Goal: Task Accomplishment & Management: Use online tool/utility

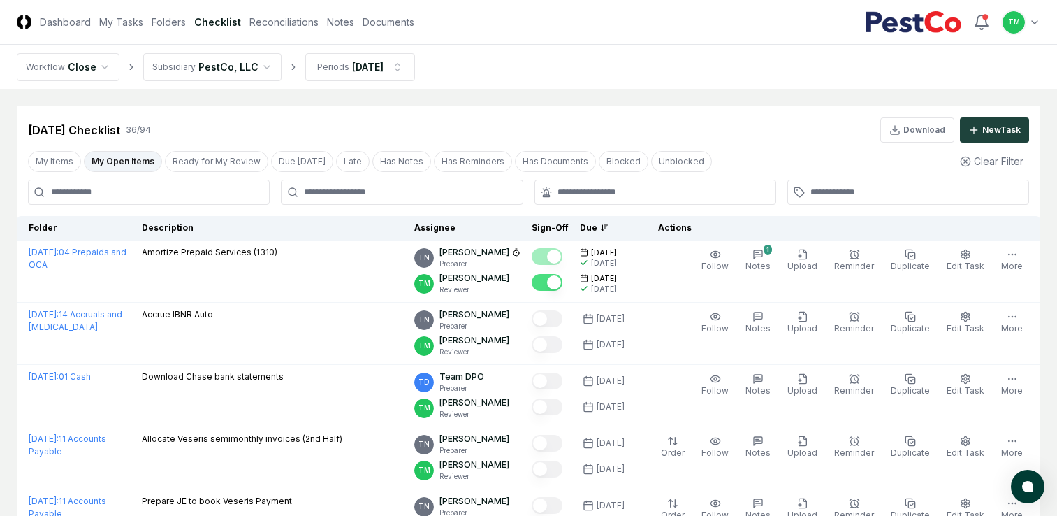
scroll to position [1778, 0]
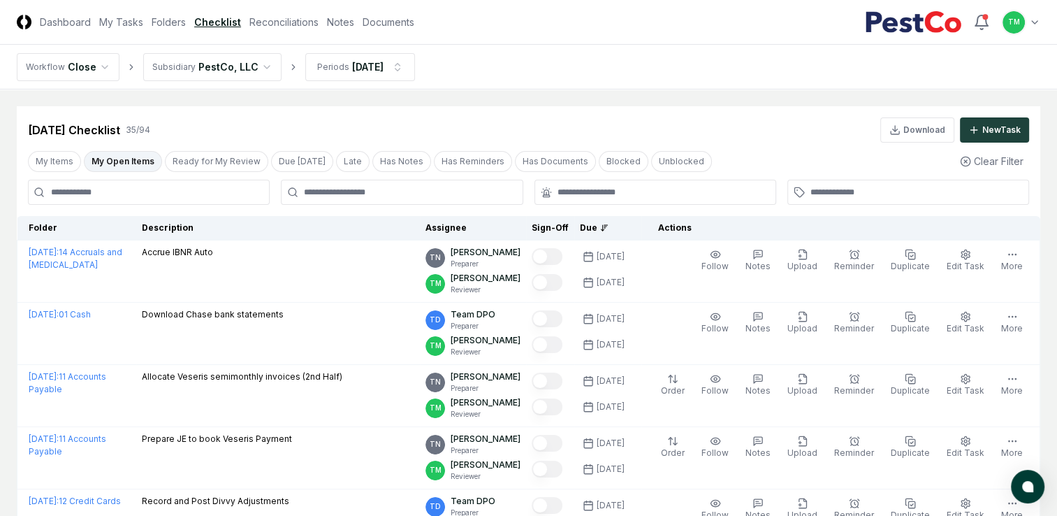
drag, startPoint x: 131, startPoint y: 161, endPoint x: 112, endPoint y: 226, distance: 67.6
click at [131, 161] on button "My Open Items" at bounding box center [123, 161] width 78 height 21
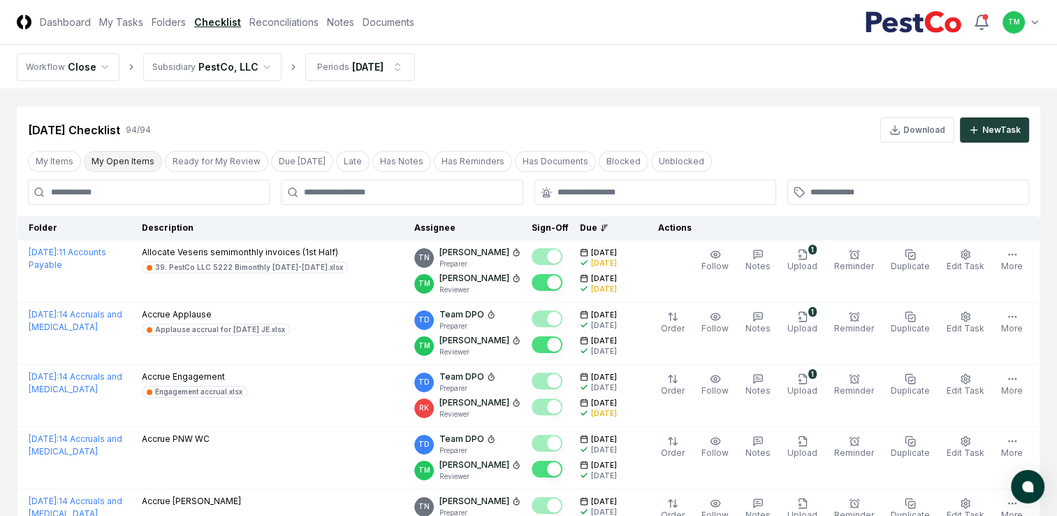
click at [119, 158] on button "My Open Items" at bounding box center [123, 161] width 78 height 21
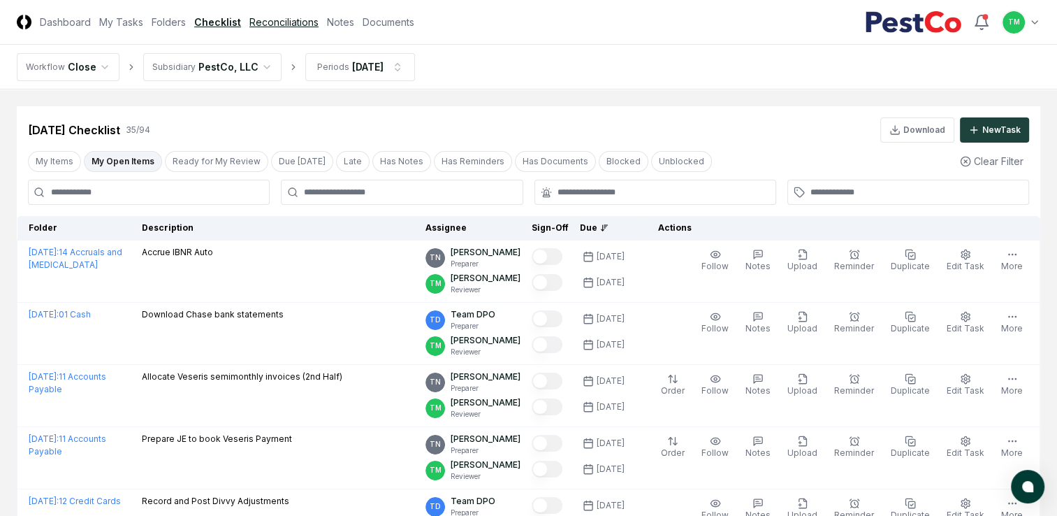
click at [286, 17] on link "Reconciliations" at bounding box center [283, 22] width 69 height 15
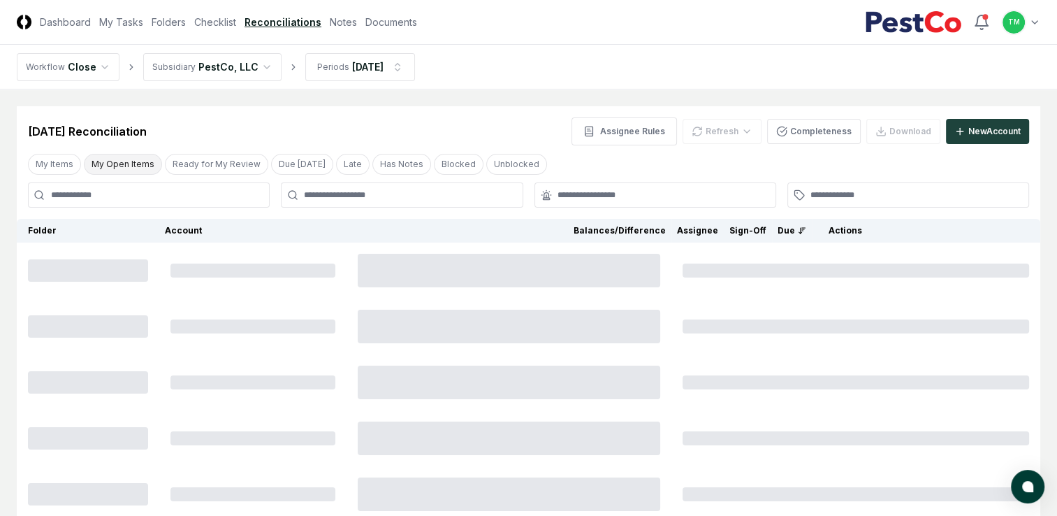
click at [111, 166] on button "My Open Items" at bounding box center [123, 164] width 78 height 21
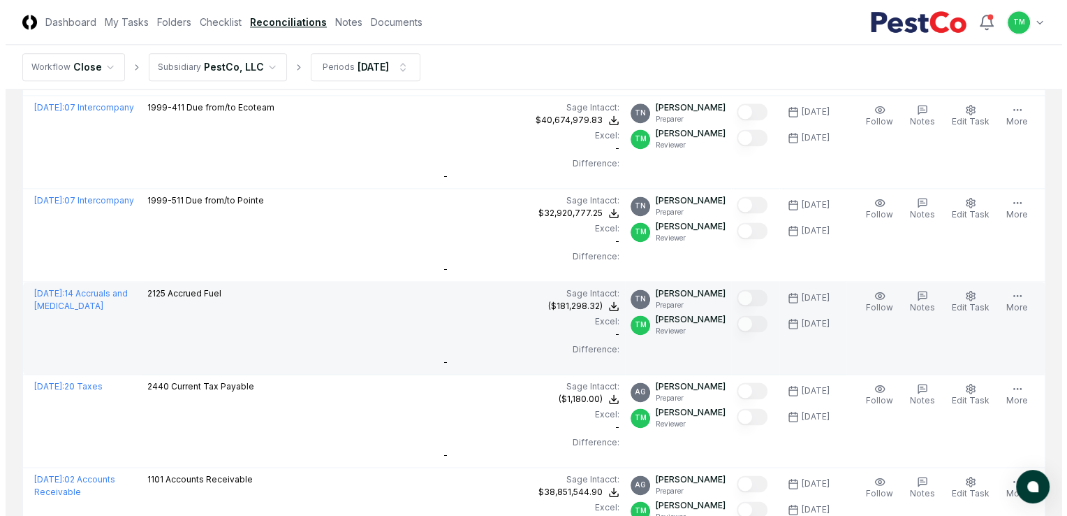
scroll to position [2288, 0]
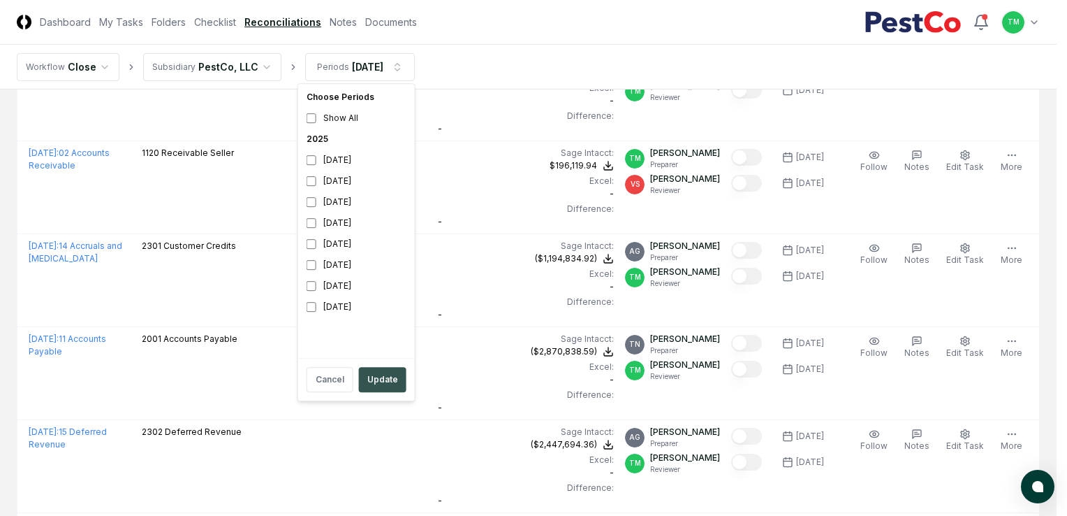
click at [374, 384] on button "Update" at bounding box center [383, 379] width 48 height 25
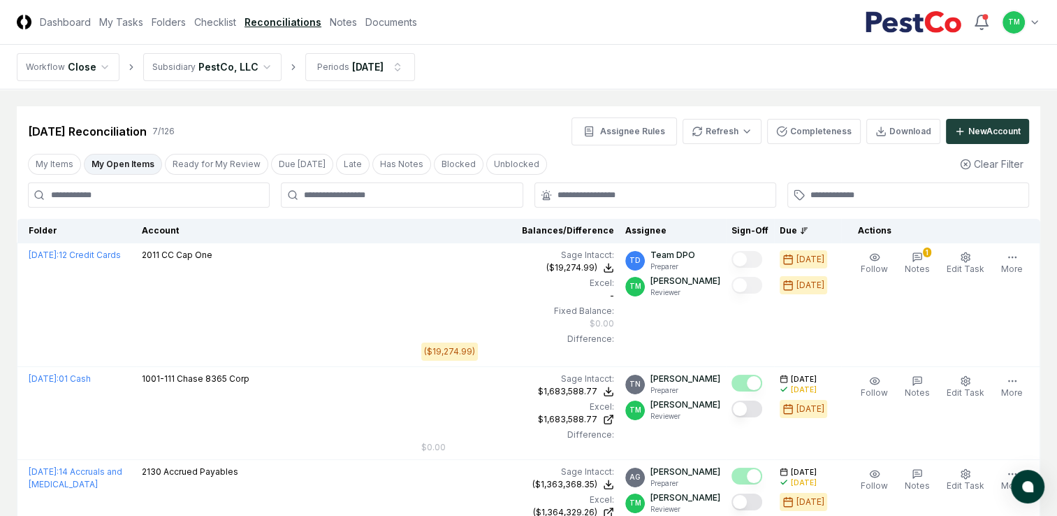
click at [198, 193] on input at bounding box center [149, 194] width 242 height 25
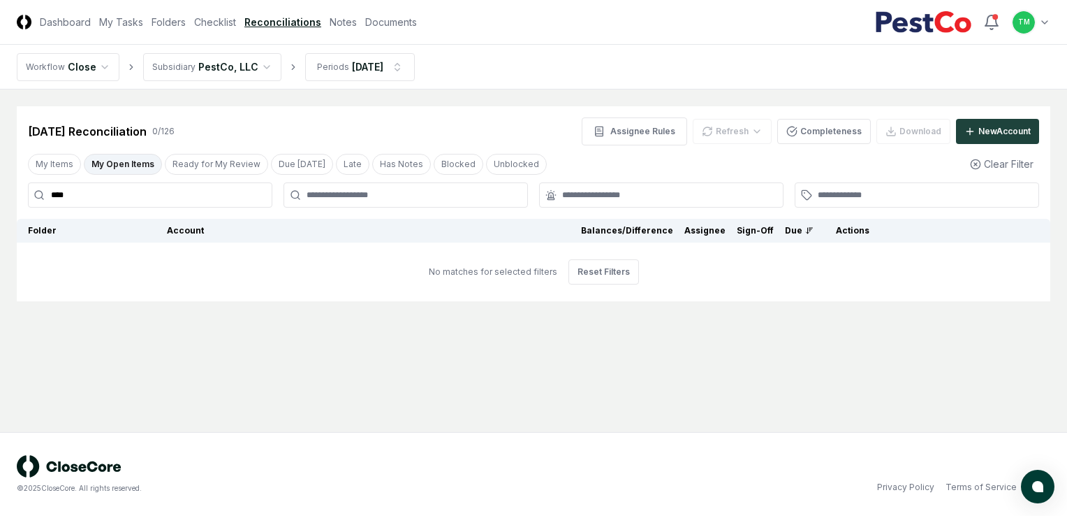
type input "****"
click at [140, 165] on button "My Open Items" at bounding box center [123, 164] width 78 height 21
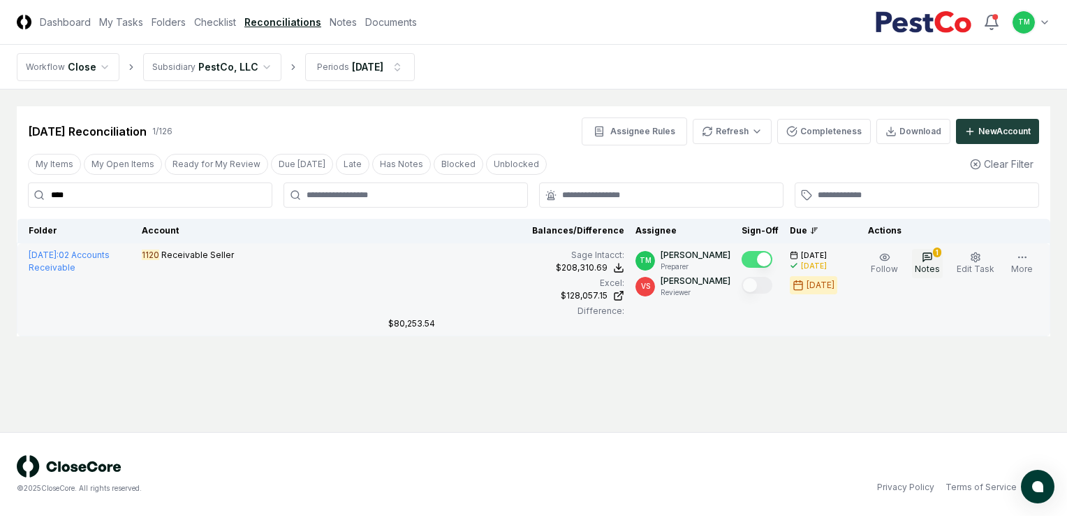
click at [928, 261] on icon "button" at bounding box center [927, 256] width 11 height 11
